Goal: Task Accomplishment & Management: Manage account settings

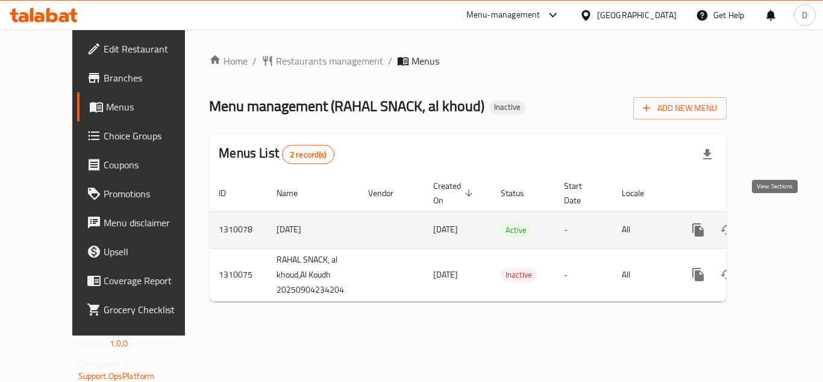
click at [782, 222] on icon "enhanced table" at bounding box center [785, 229] width 14 height 14
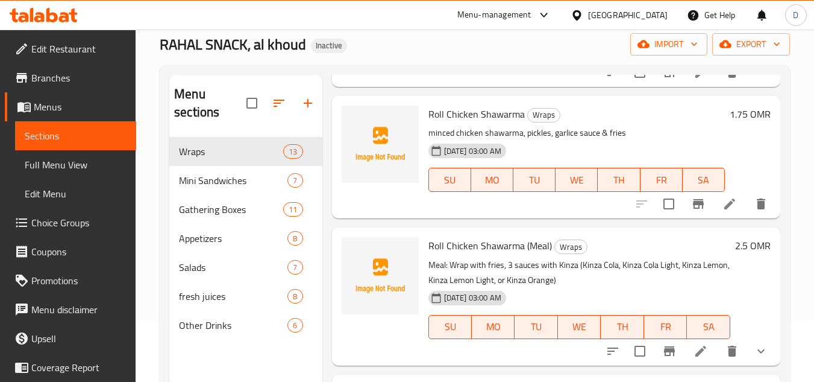
scroll to position [301, 0]
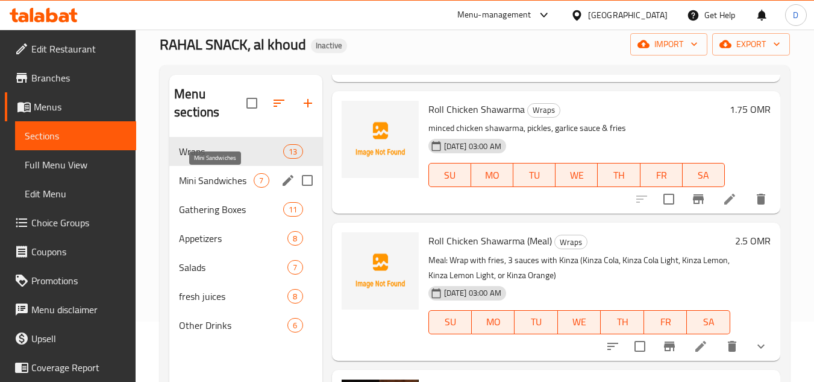
click at [239, 181] on span "Mini Sandwiches" at bounding box center [216, 180] width 75 height 14
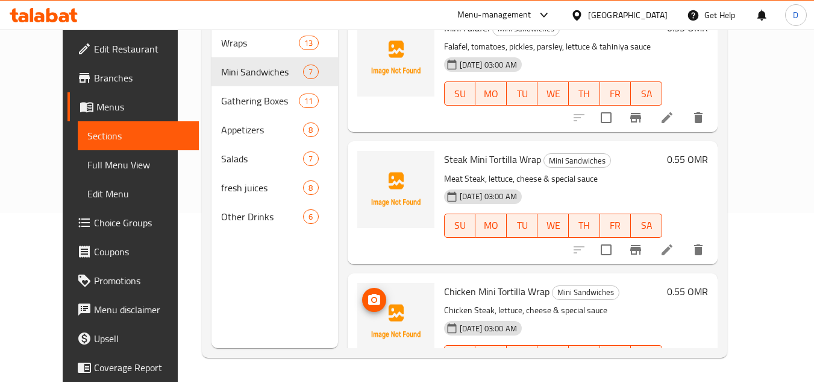
scroll to position [528, 0]
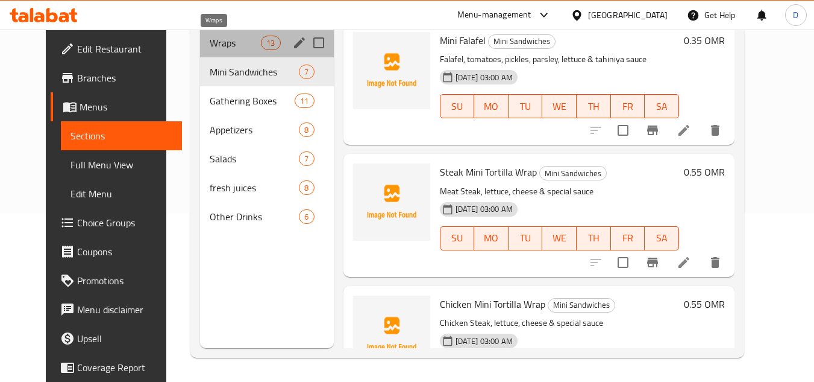
click at [210, 48] on span "Wraps" at bounding box center [235, 43] width 51 height 14
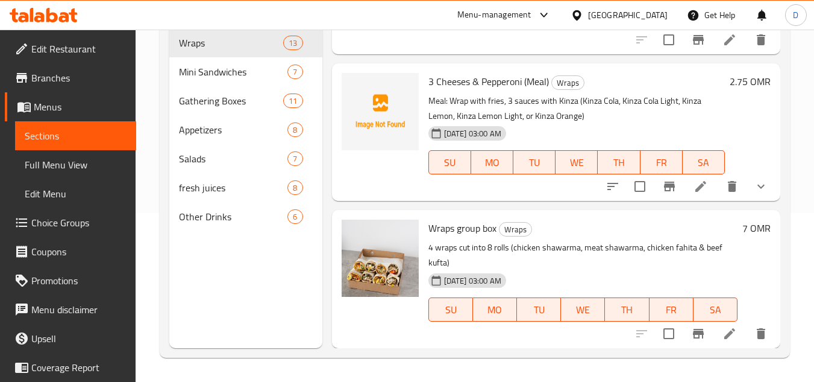
scroll to position [1484, 0]
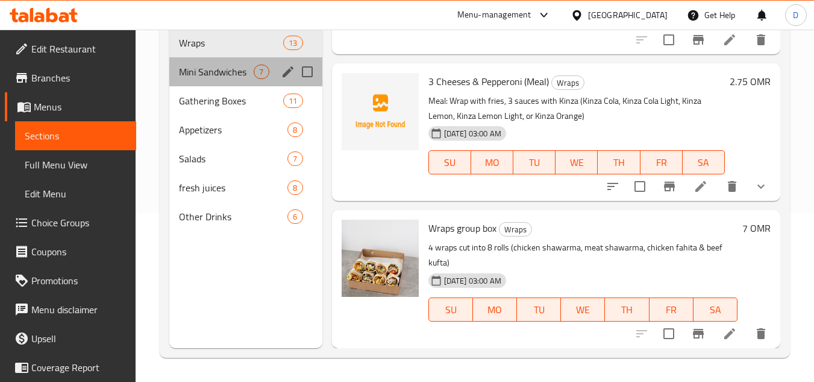
click at [207, 79] on div "Mini Sandwiches 7" at bounding box center [245, 71] width 153 height 29
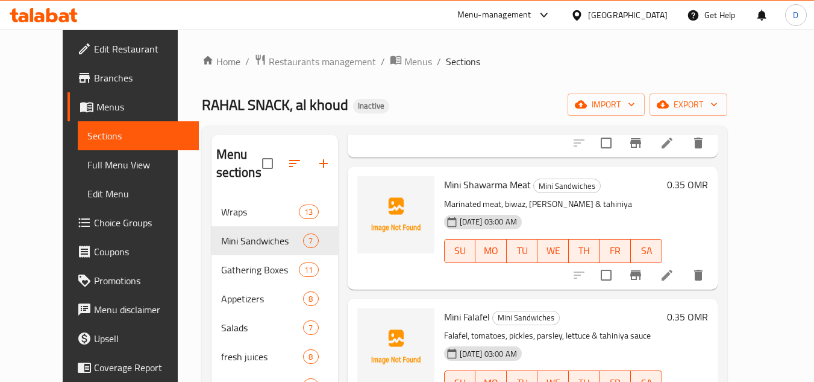
scroll to position [422, 0]
click at [475, 189] on span "Mini Shawarma Meat" at bounding box center [487, 183] width 87 height 18
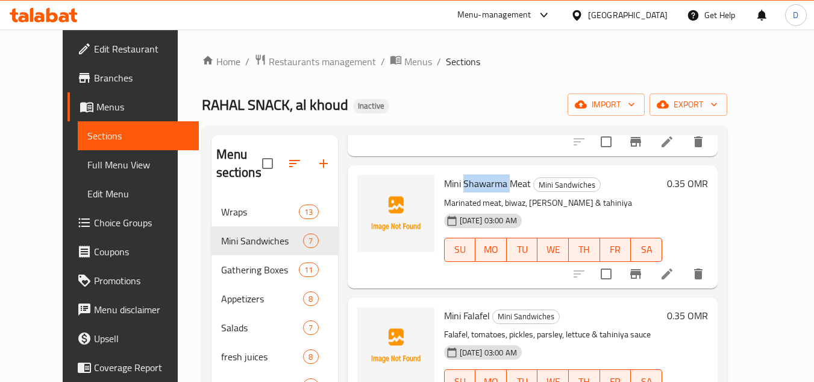
click at [475, 189] on span "Mini Shawarma Meat" at bounding box center [487, 183] width 87 height 18
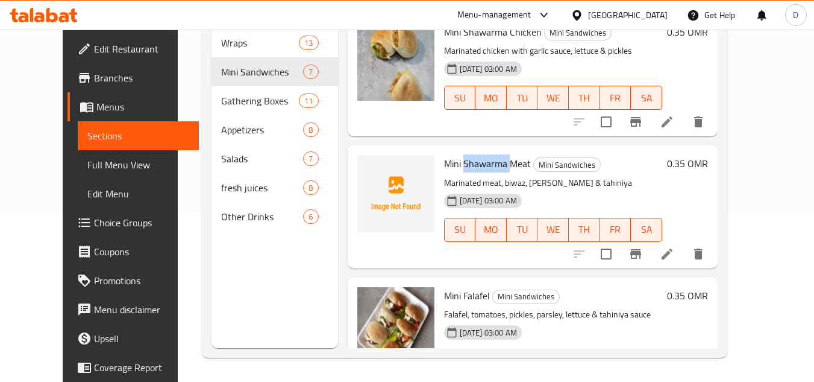
scroll to position [227, 0]
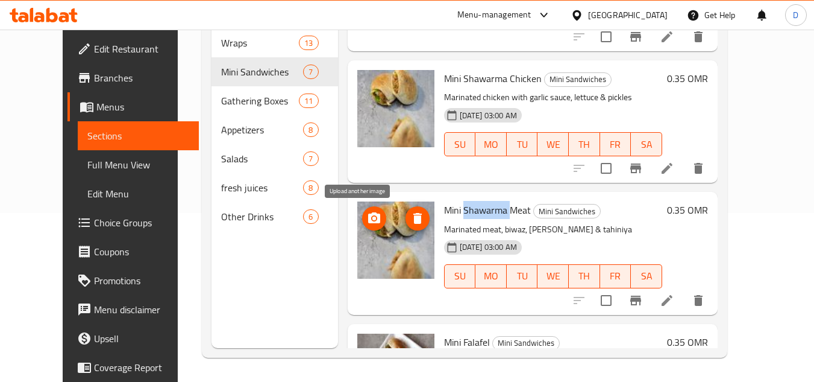
click at [362, 227] on button "upload picture" at bounding box center [374, 218] width 24 height 24
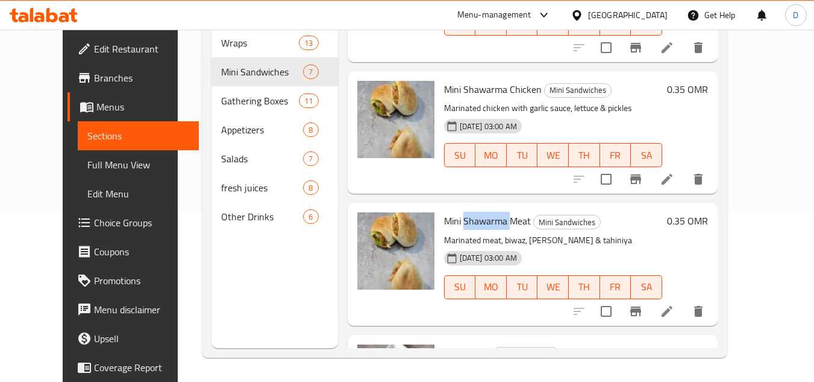
scroll to position [0, 0]
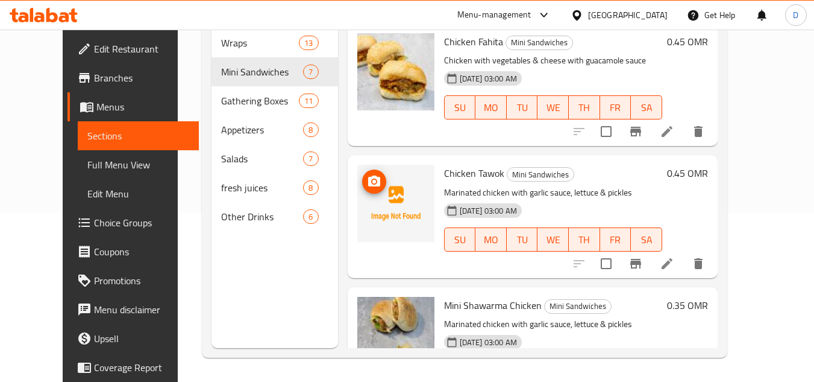
click at [376, 210] on img at bounding box center [395, 203] width 77 height 77
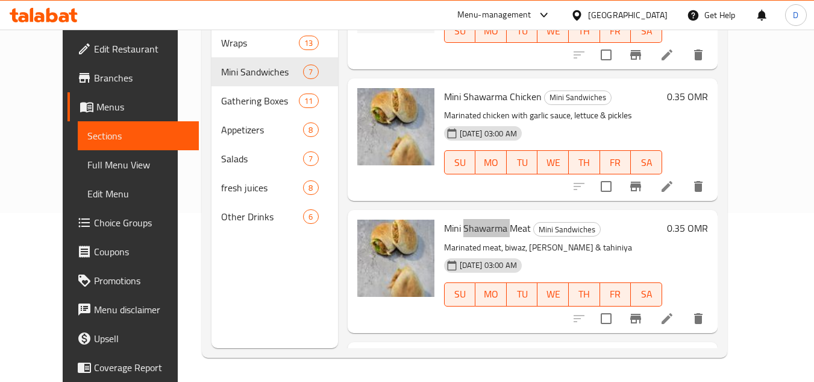
scroll to position [241, 0]
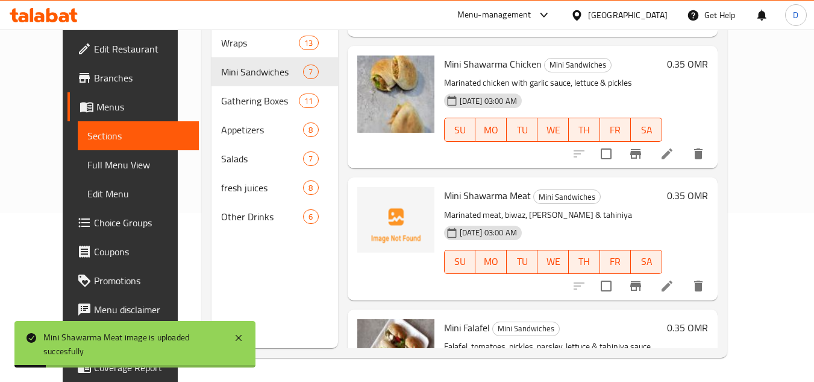
click at [312, 256] on div "Menu sections Wraps 13 Mini Sandwiches 7 Gathering Boxes 11 Appetizers 8 Salads…" at bounding box center [275, 157] width 127 height 382
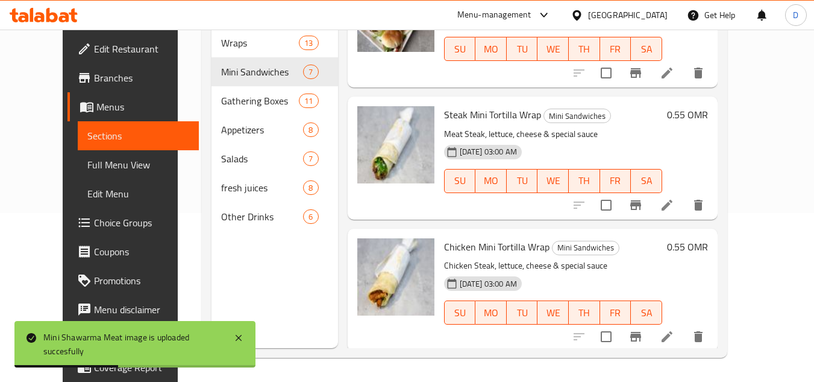
scroll to position [588, 0]
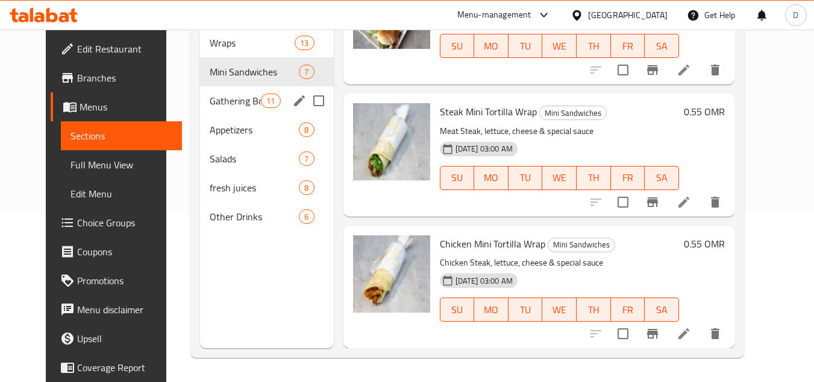
click at [225, 110] on div "Gathering Boxes 11" at bounding box center [267, 100] width 134 height 29
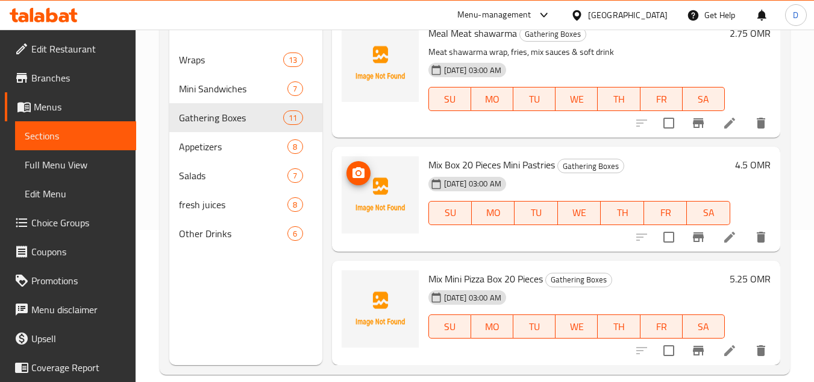
scroll to position [169, 0]
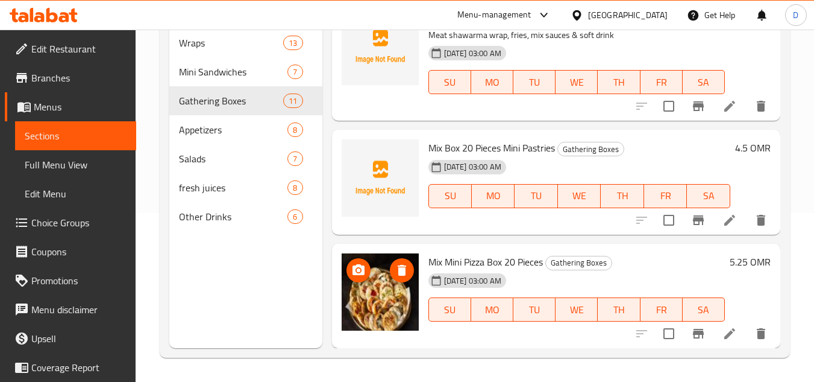
click at [380, 295] on img at bounding box center [380, 291] width 77 height 77
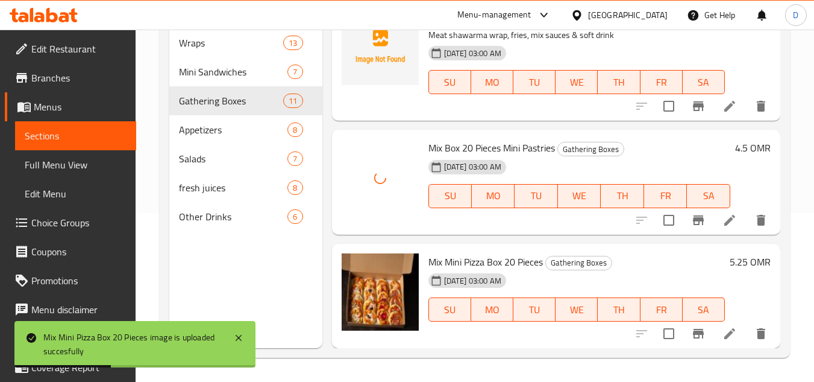
scroll to position [1094, 0]
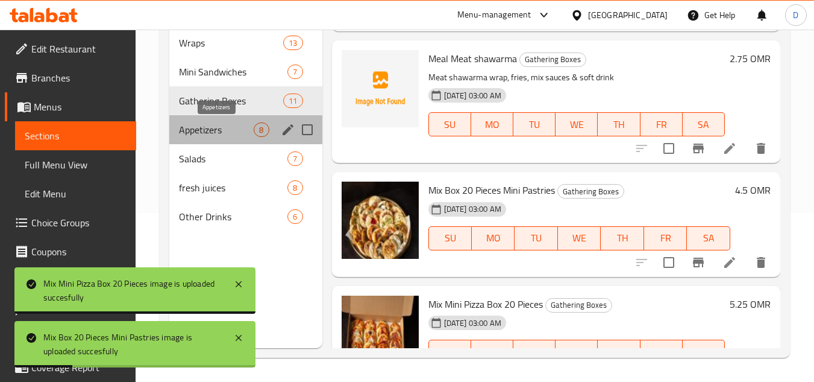
click at [208, 125] on span "Appetizers" at bounding box center [216, 129] width 75 height 14
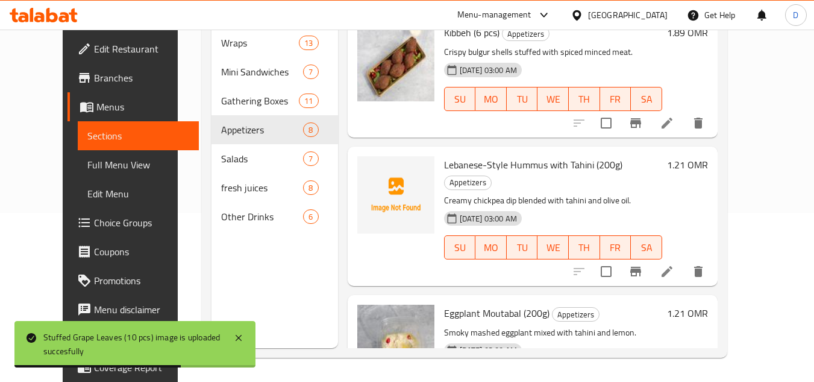
scroll to position [118, 0]
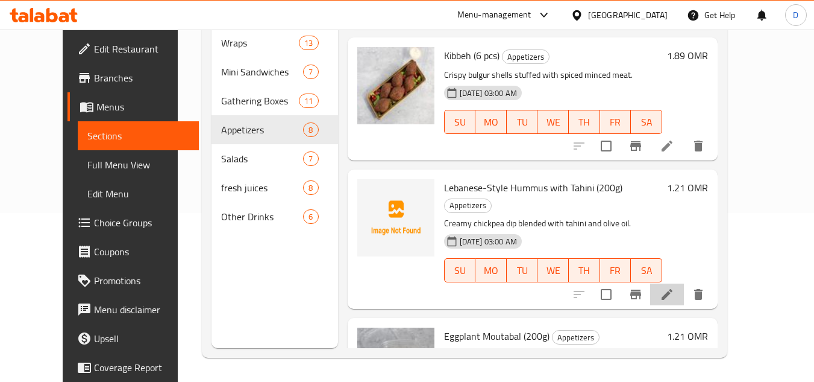
click at [675, 287] on icon at bounding box center [667, 294] width 14 height 14
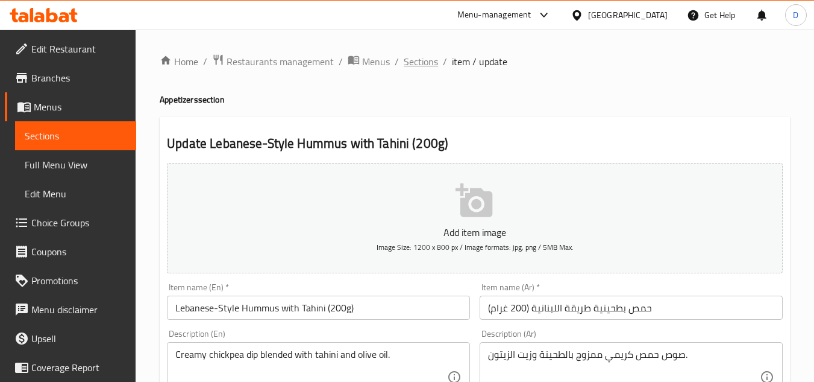
click at [424, 68] on span "Sections" at bounding box center [421, 61] width 34 height 14
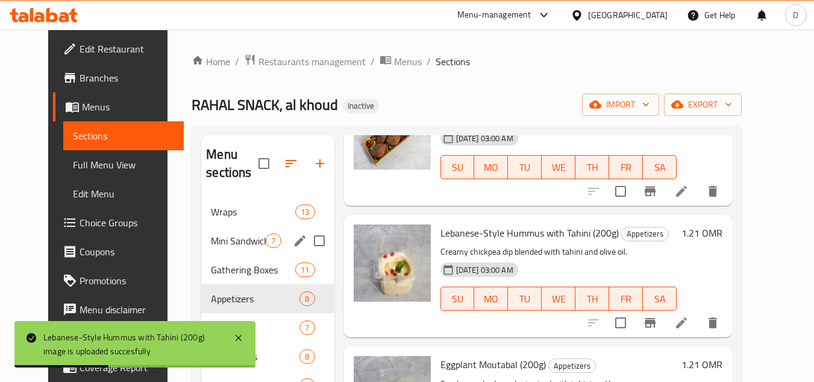
scroll to position [60, 0]
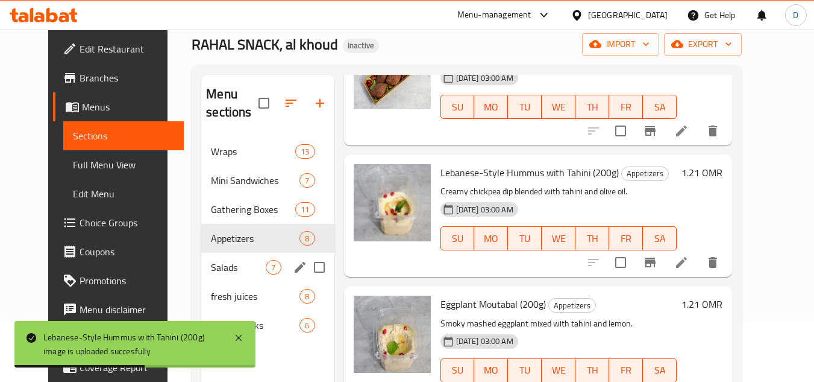
click at [233, 271] on span "Salads" at bounding box center [238, 267] width 55 height 14
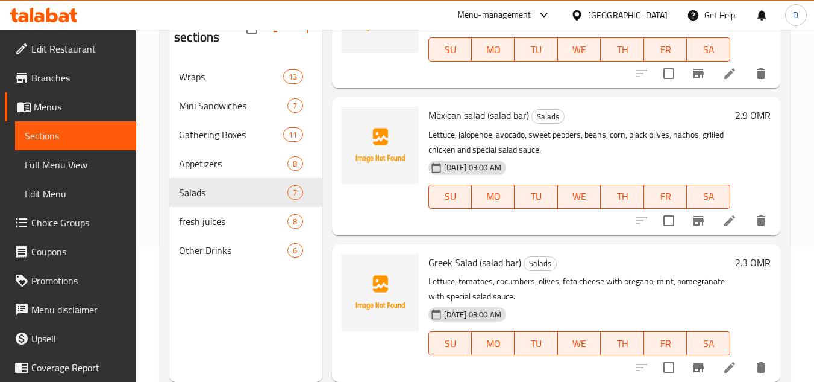
scroll to position [169, 0]
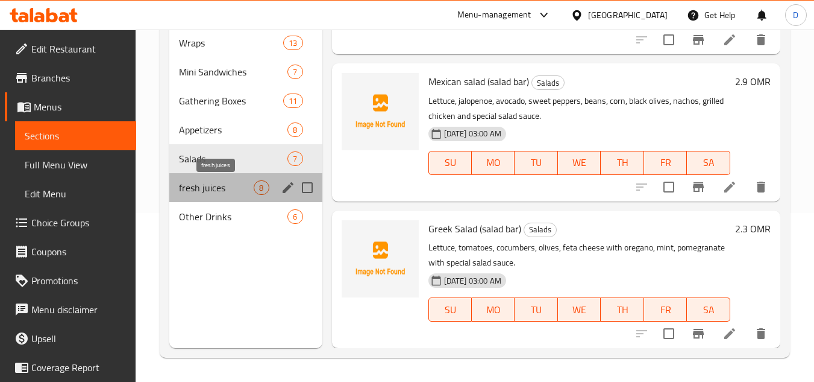
click at [230, 186] on span "fresh juices" at bounding box center [216, 187] width 75 height 14
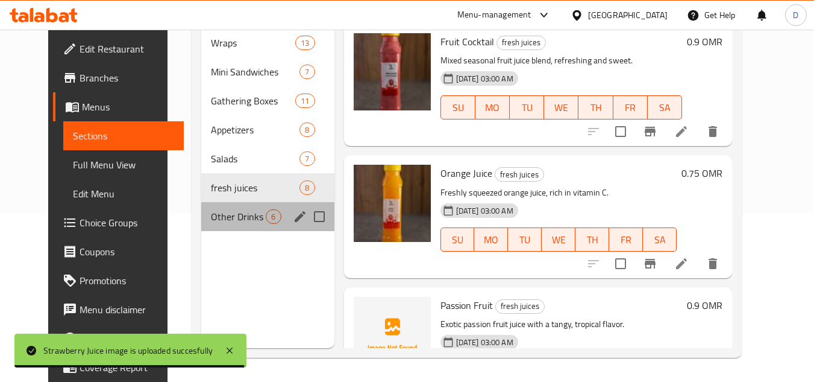
click at [206, 224] on div "Other Drinks 6" at bounding box center [267, 216] width 133 height 29
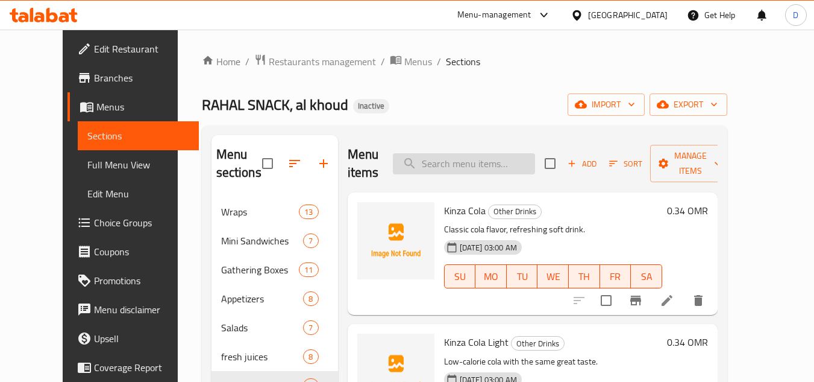
click at [512, 160] on input "search" at bounding box center [464, 163] width 142 height 21
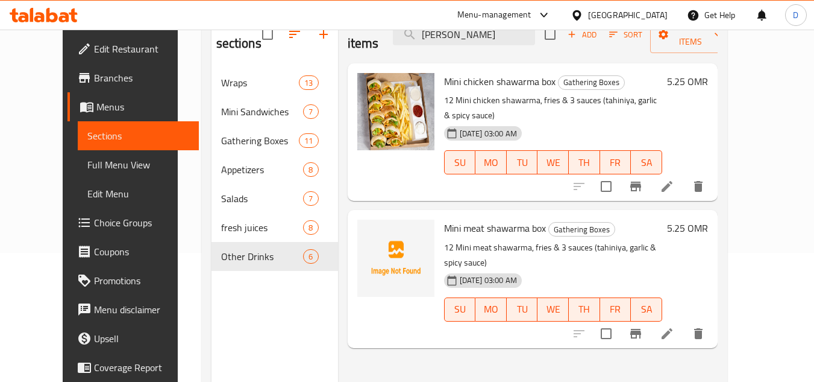
scroll to position [109, 0]
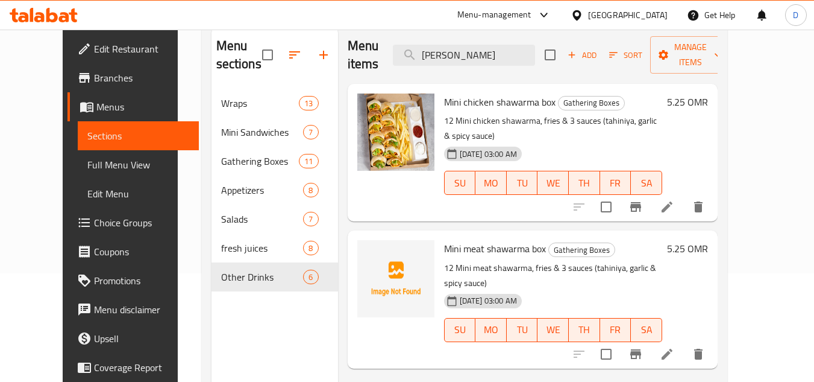
type input "[PERSON_NAME]"
